Goal: Navigation & Orientation: Find specific page/section

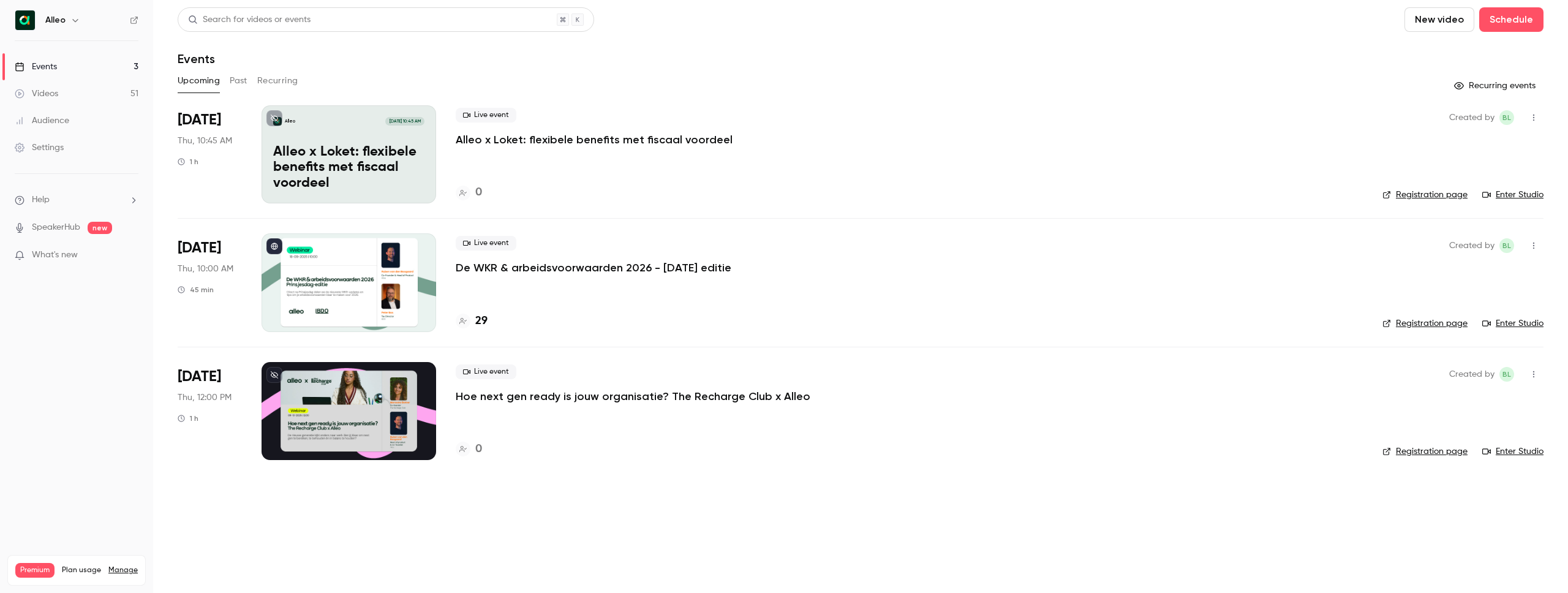
click at [50, 94] on div "Videos" at bounding box center [36, 93] width 44 height 12
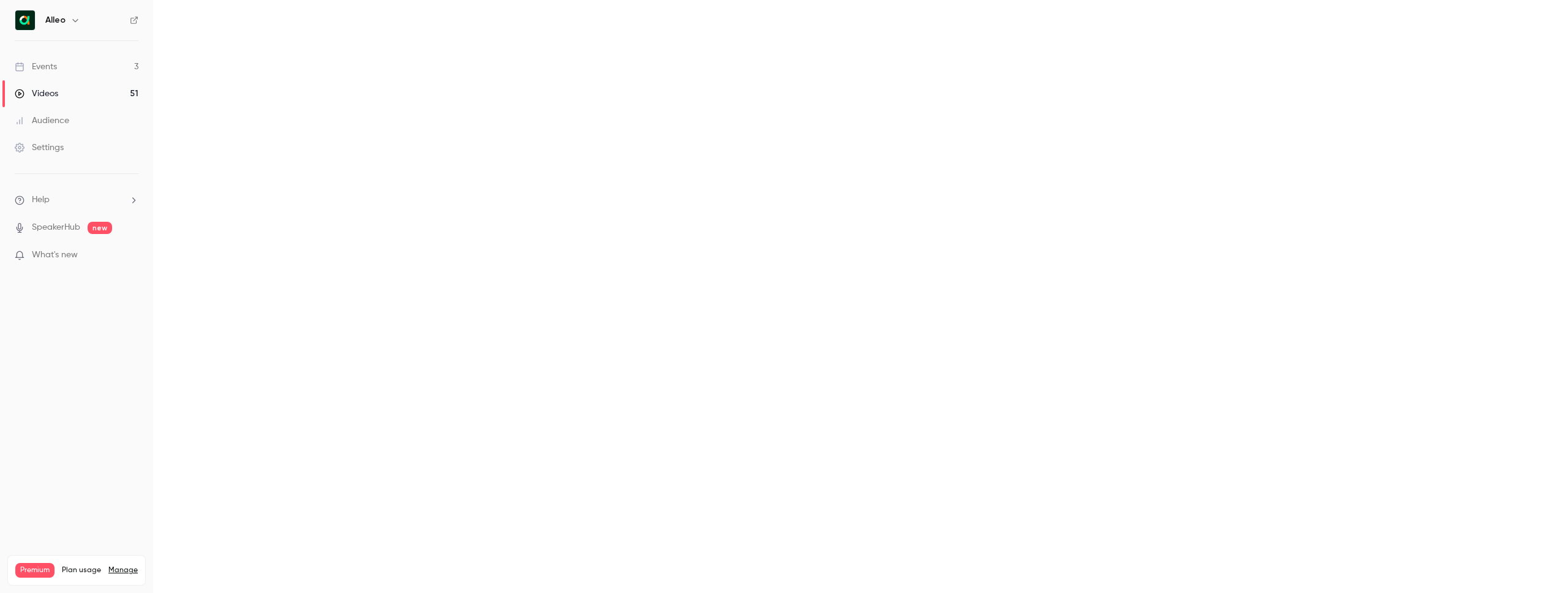
click at [75, 59] on link "Events 3" at bounding box center [76, 66] width 153 height 27
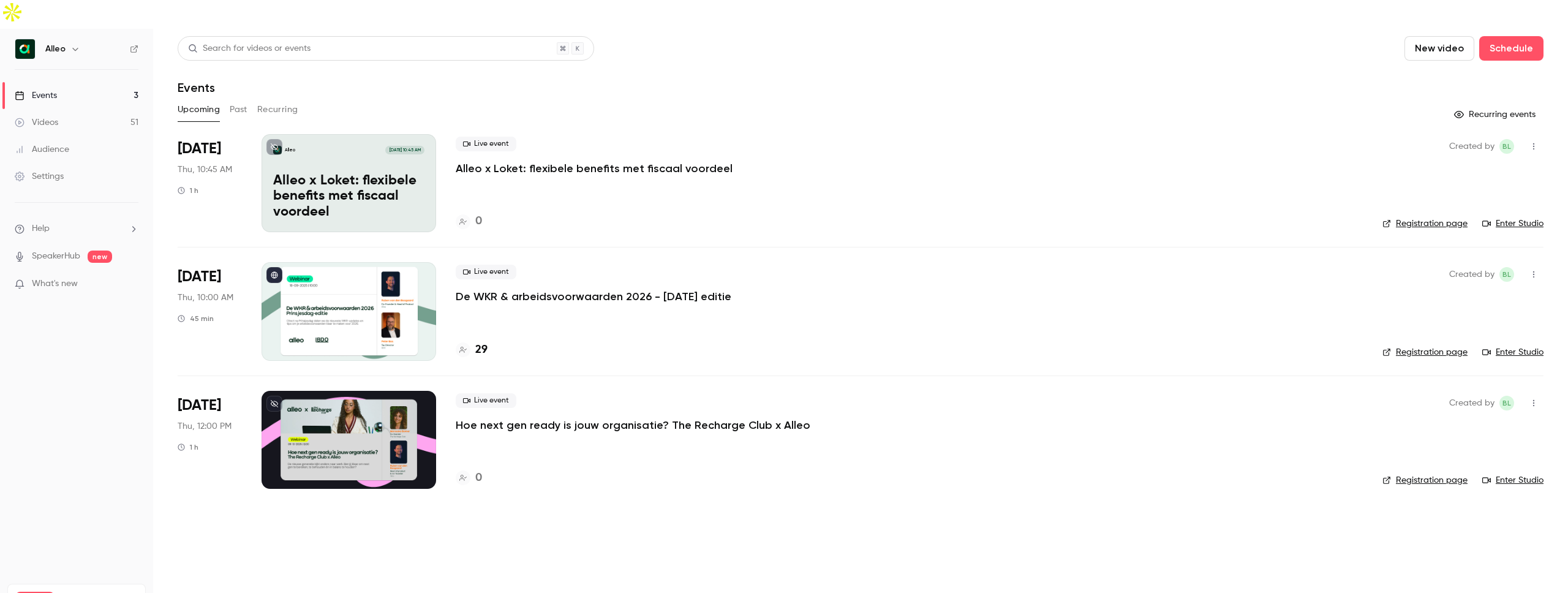
click at [282, 99] on button "Recurring" at bounding box center [278, 109] width 41 height 20
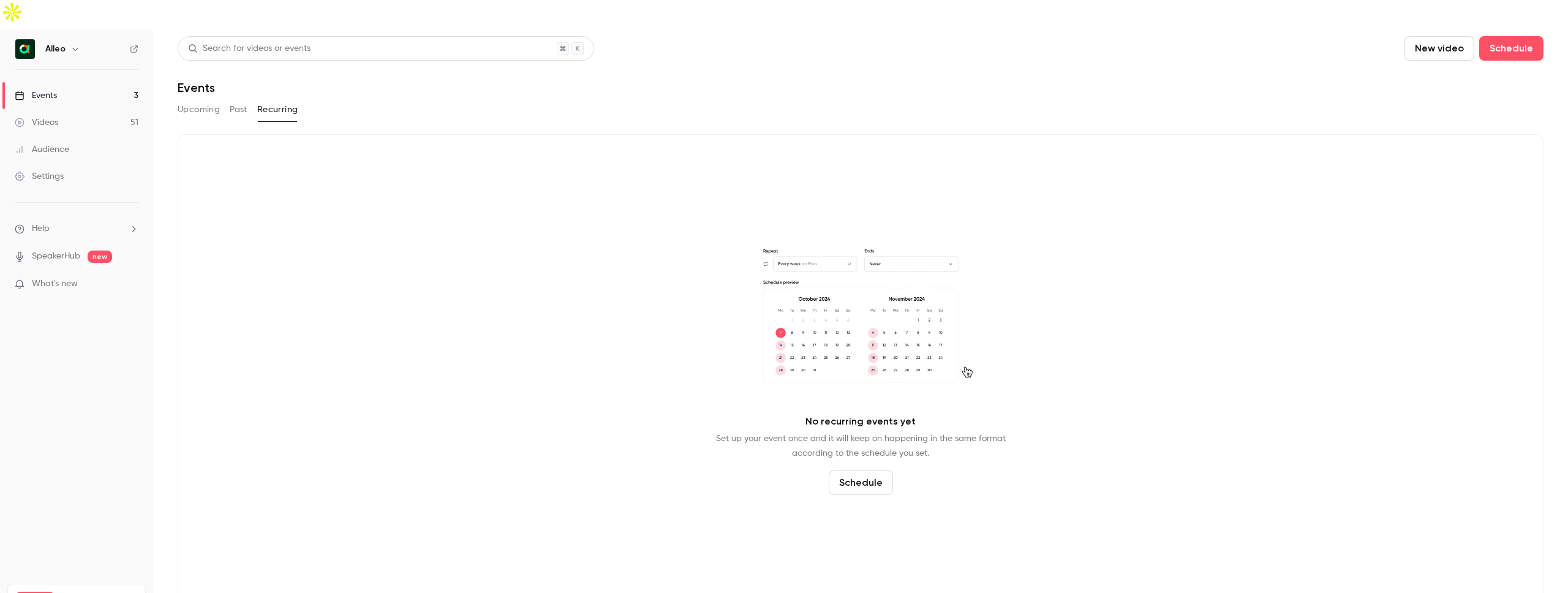
click at [221, 99] on div "Upcoming Past Recurring" at bounding box center [860, 109] width 1366 height 20
click at [233, 99] on button "Past" at bounding box center [238, 109] width 18 height 20
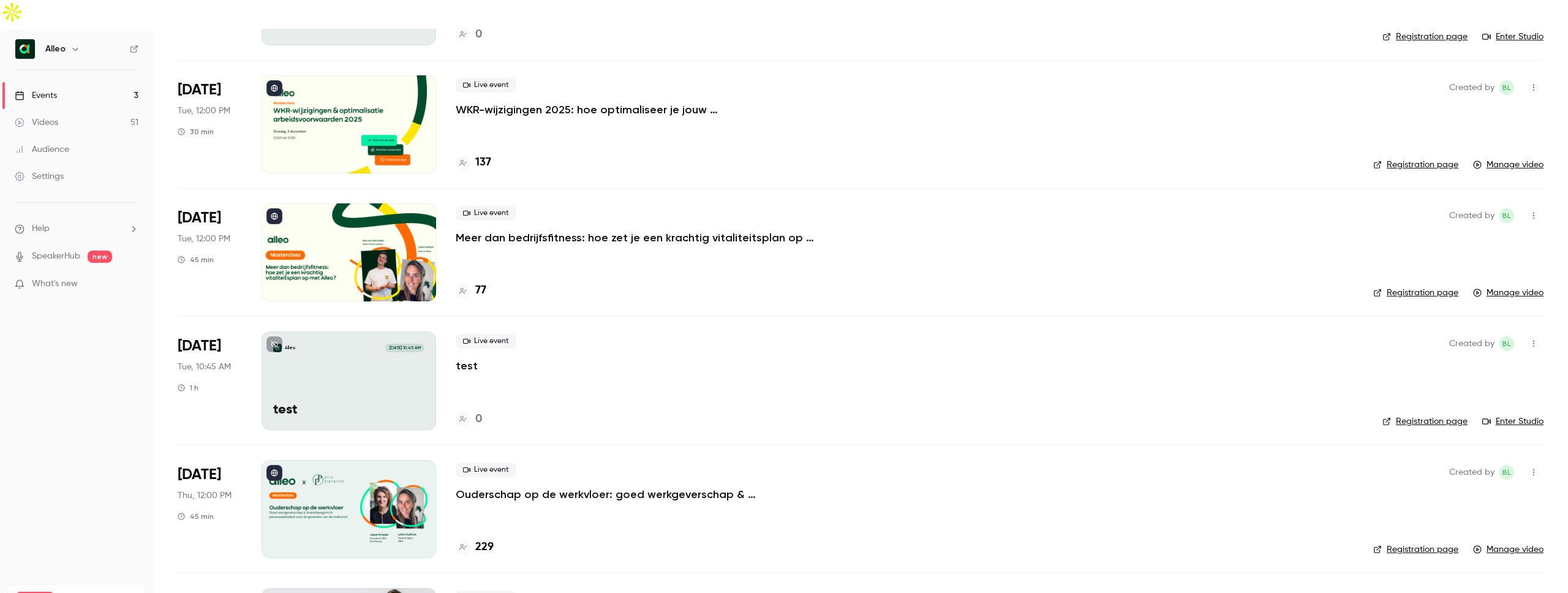
scroll to position [2465, 0]
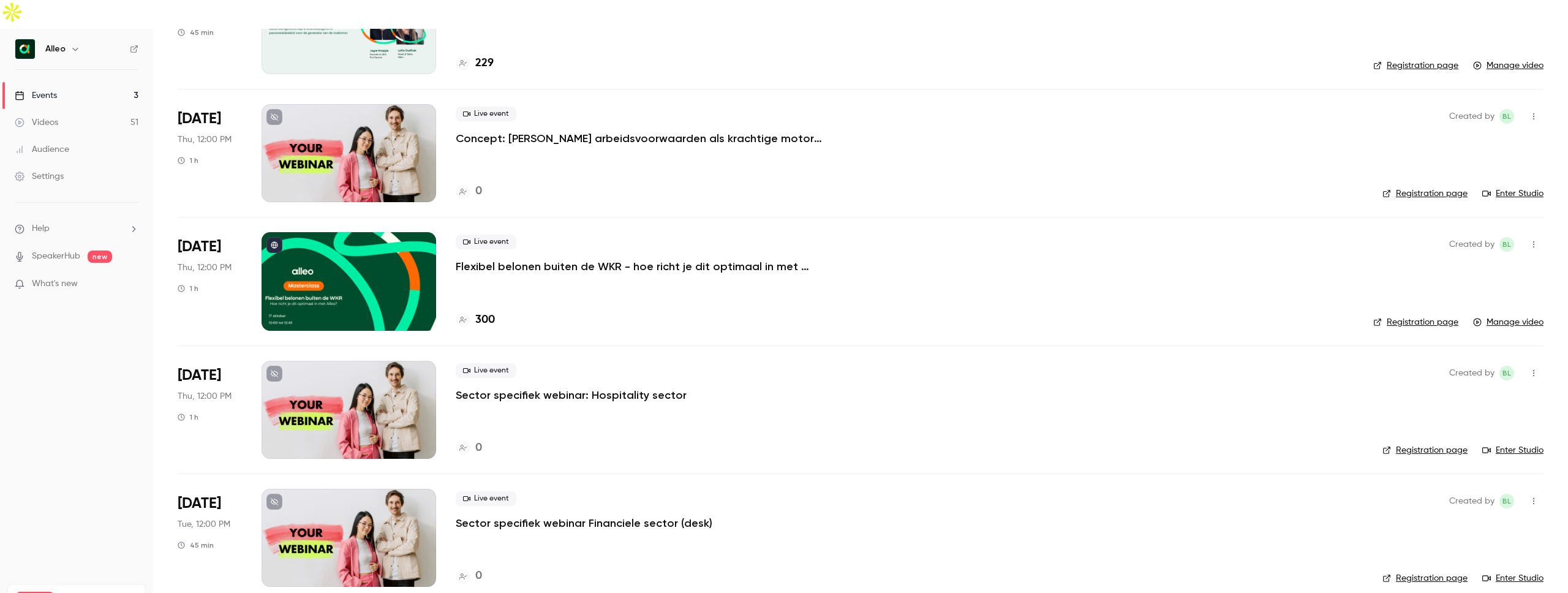
click at [80, 42] on button "button" at bounding box center [75, 49] width 15 height 15
click at [65, 106] on span "Switch channel" at bounding box center [75, 112] width 62 height 13
click at [135, 136] on div "Alleo Customer Success" at bounding box center [114, 138] width 140 height 12
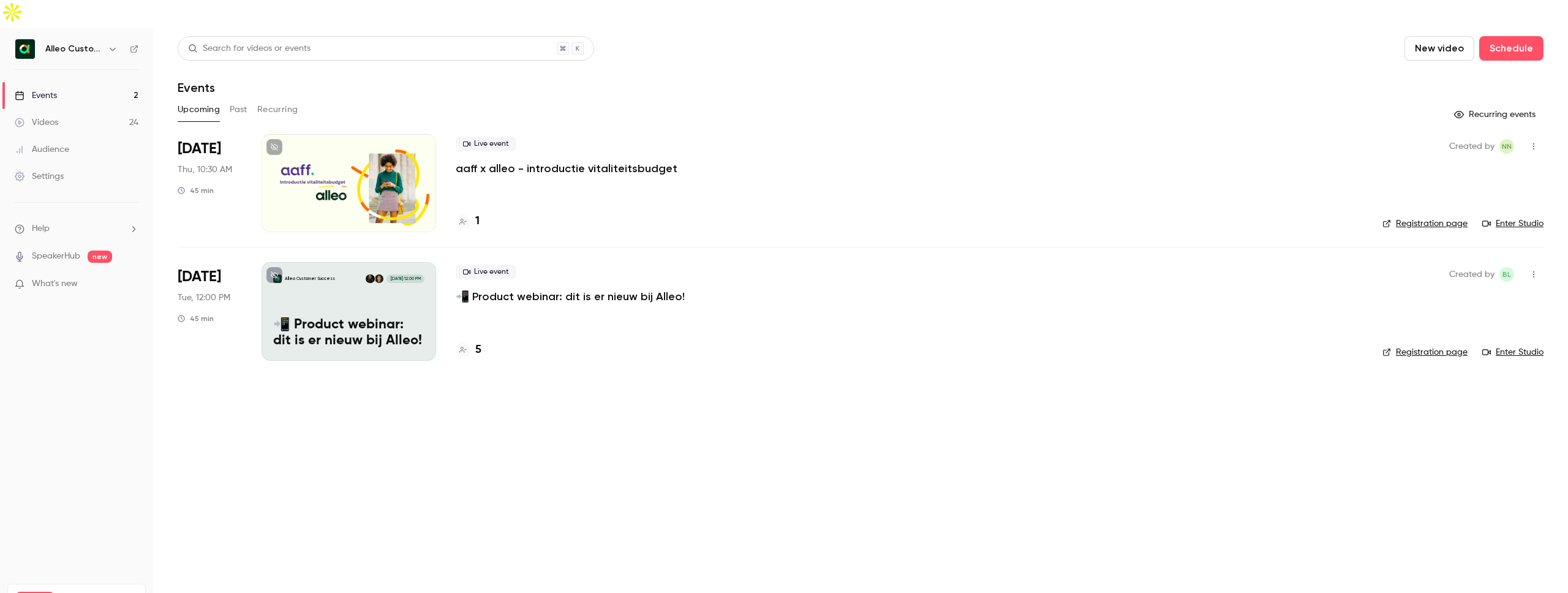
click at [293, 99] on button "Recurring" at bounding box center [278, 109] width 41 height 20
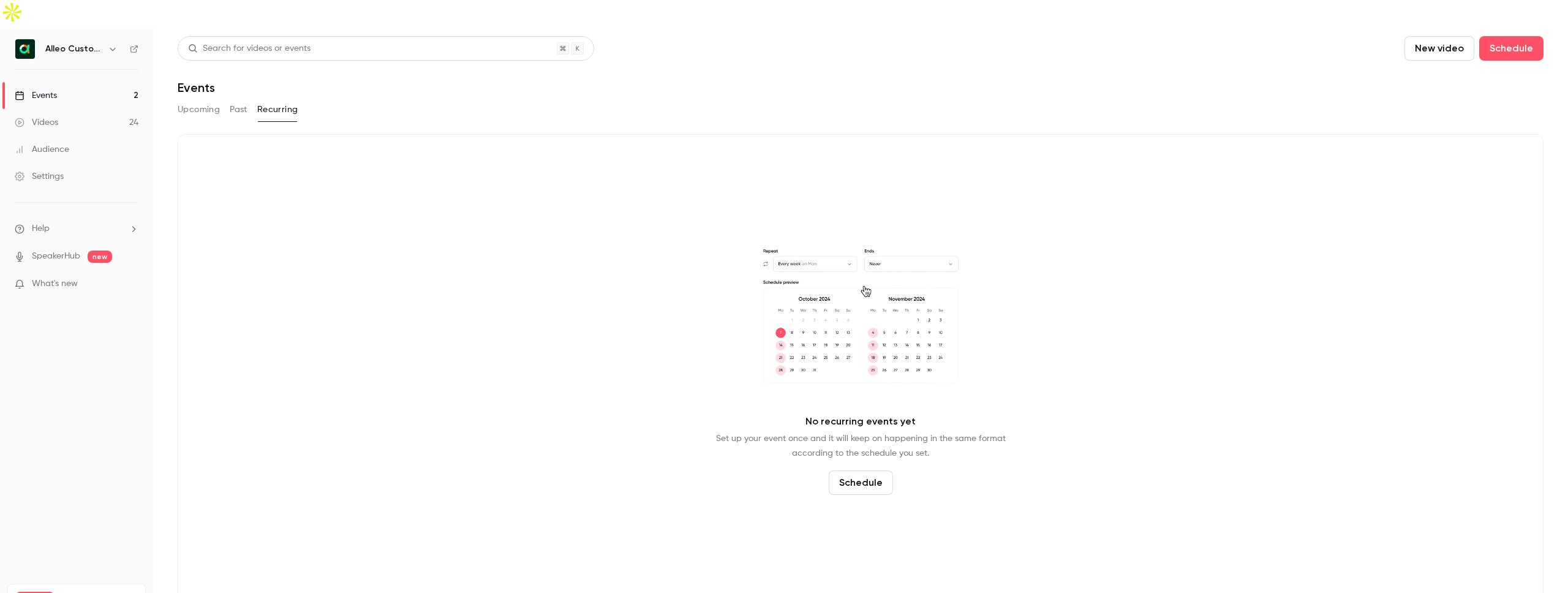
click at [223, 99] on div "Upcoming Past Recurring" at bounding box center [860, 109] width 1366 height 20
click at [232, 99] on button "Past" at bounding box center [238, 109] width 18 height 20
